Goal: Task Accomplishment & Management: Understand process/instructions

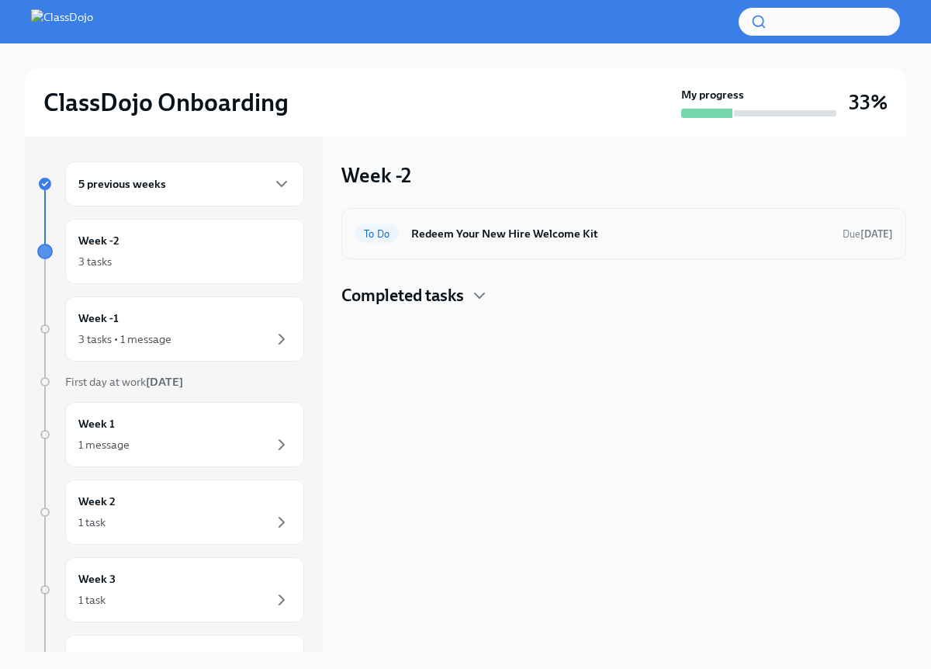
click at [511, 240] on h6 "Redeem Your New Hire Welcome Kit" at bounding box center [620, 233] width 419 height 17
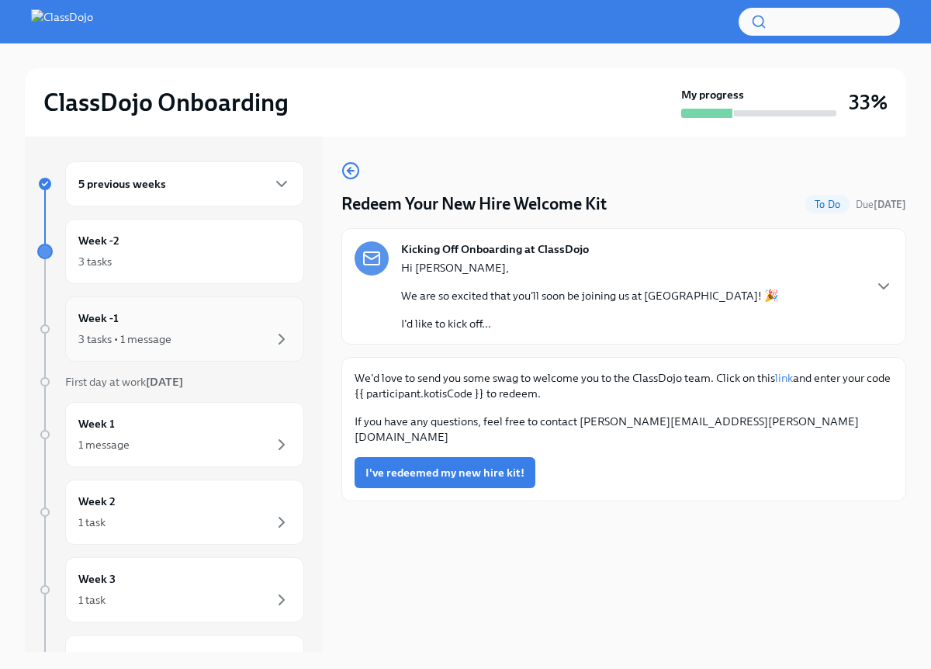
click at [151, 334] on div "3 tasks • 1 message" at bounding box center [124, 339] width 93 height 16
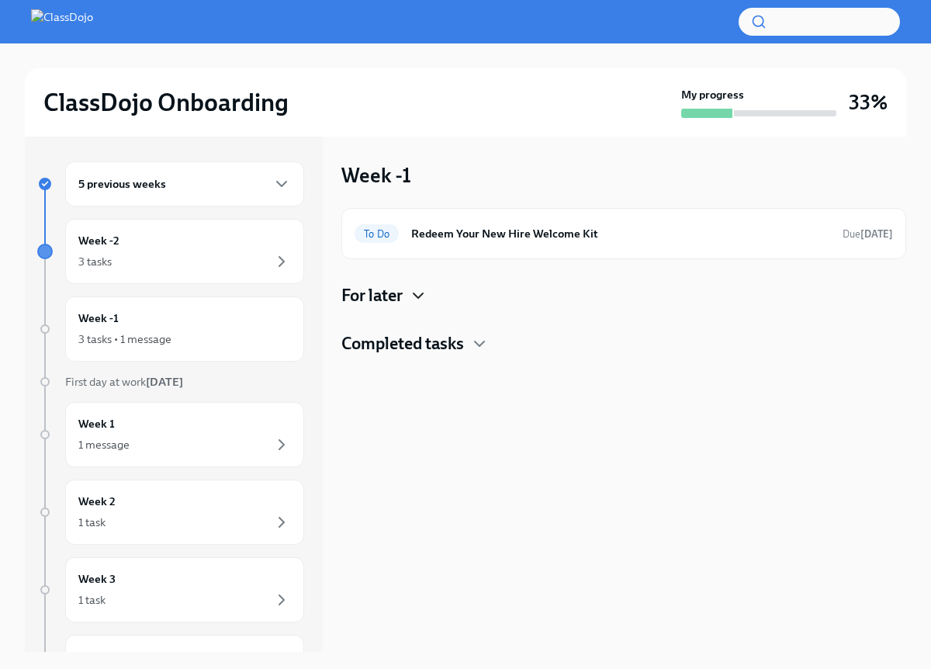
click at [412, 299] on icon "button" at bounding box center [418, 295] width 19 height 19
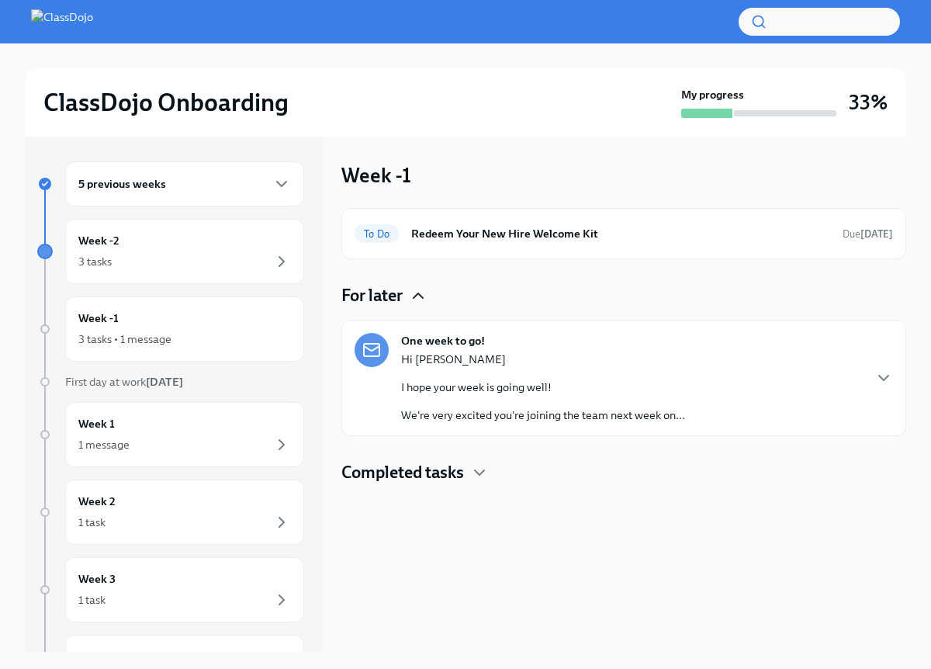
click at [415, 295] on icon "button" at bounding box center [418, 295] width 19 height 19
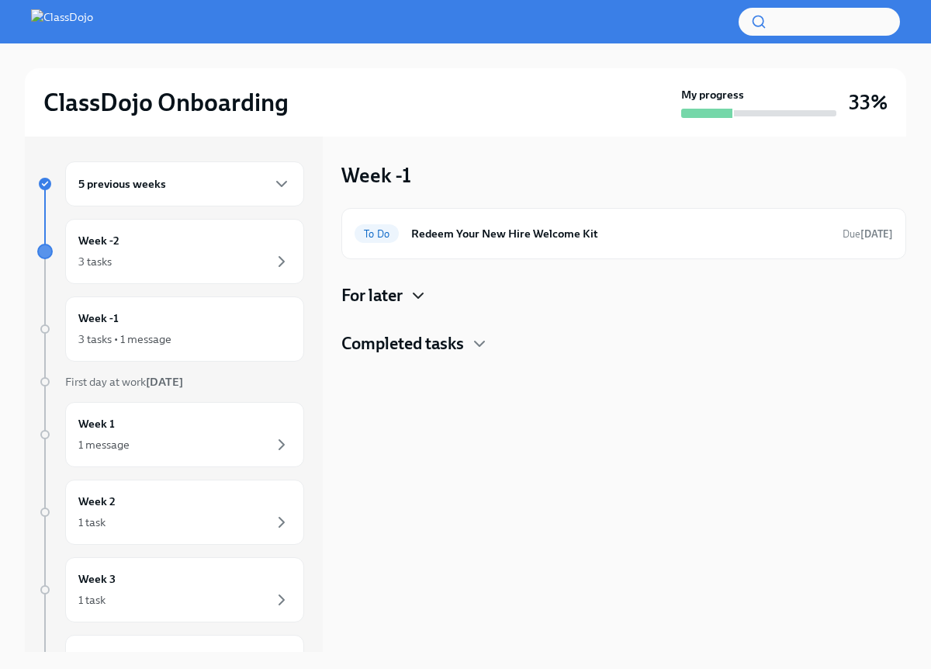
click at [262, 180] on div "5 previous weeks" at bounding box center [184, 184] width 213 height 19
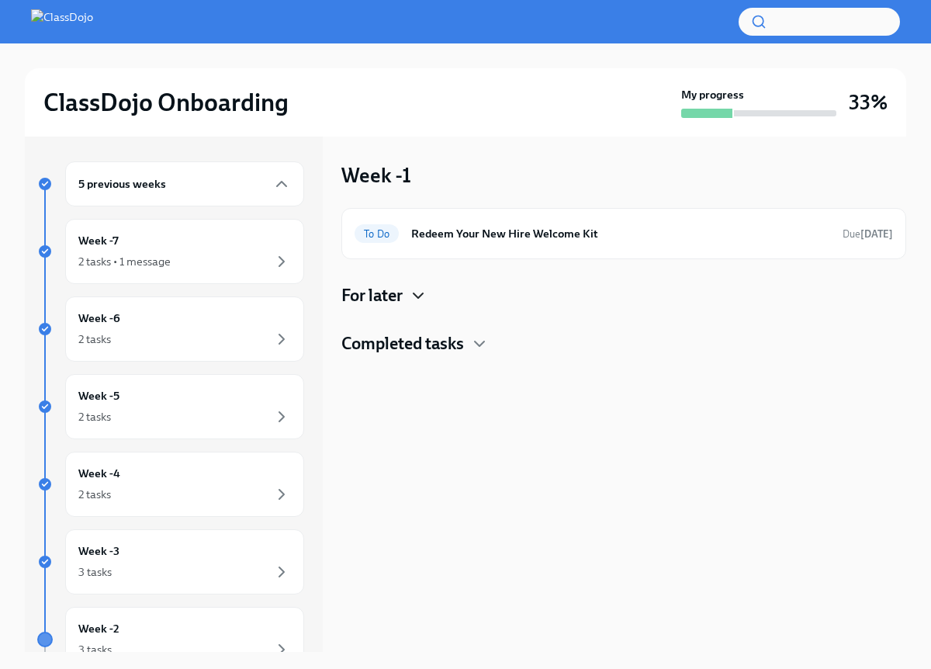
click at [262, 180] on div "5 previous weeks" at bounding box center [184, 184] width 213 height 19
